Goal: Task Accomplishment & Management: Manage account settings

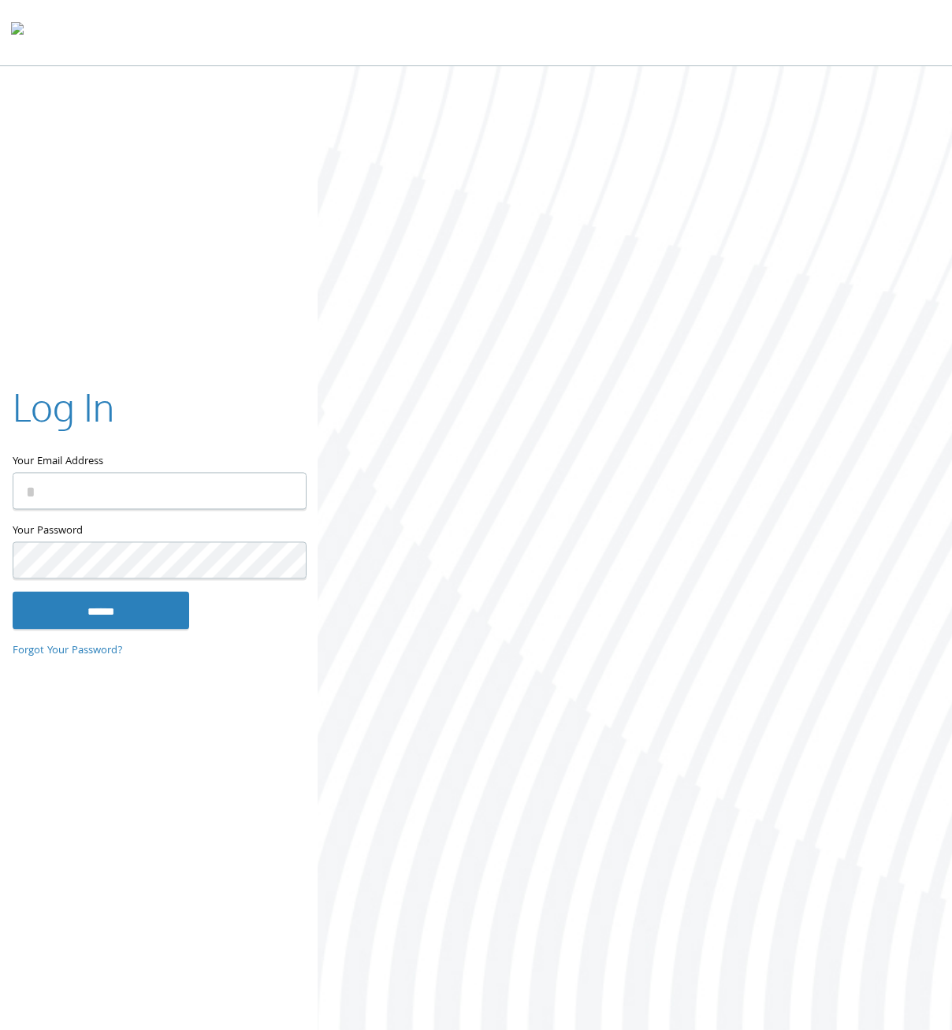
click at [109, 504] on input "Your Email Address" at bounding box center [160, 490] width 294 height 37
click at [78, 493] on input "Your Email Address" at bounding box center [160, 490] width 294 height 37
click at [160, 499] on input "Your Email Address" at bounding box center [160, 490] width 294 height 37
drag, startPoint x: 160, startPoint y: 499, endPoint x: 126, endPoint y: 501, distance: 33.9
click at [126, 501] on input "Your Email Address" at bounding box center [160, 490] width 294 height 37
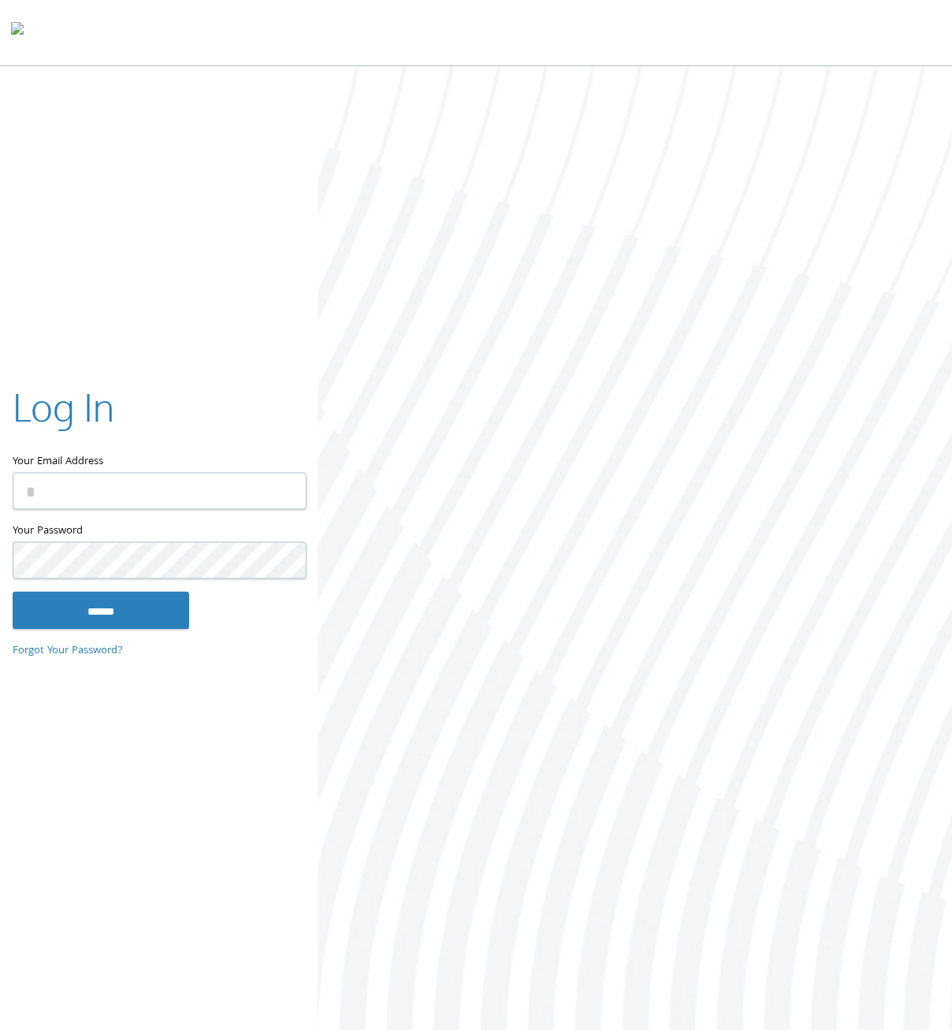
click at [112, 492] on input "Your Email Address" at bounding box center [160, 490] width 294 height 37
drag, startPoint x: 945, startPoint y: 0, endPoint x: 265, endPoint y: 510, distance: 850.2
click at [265, 510] on div "Your Email Address" at bounding box center [159, 451] width 292 height 141
